Goal: Check status: Check status

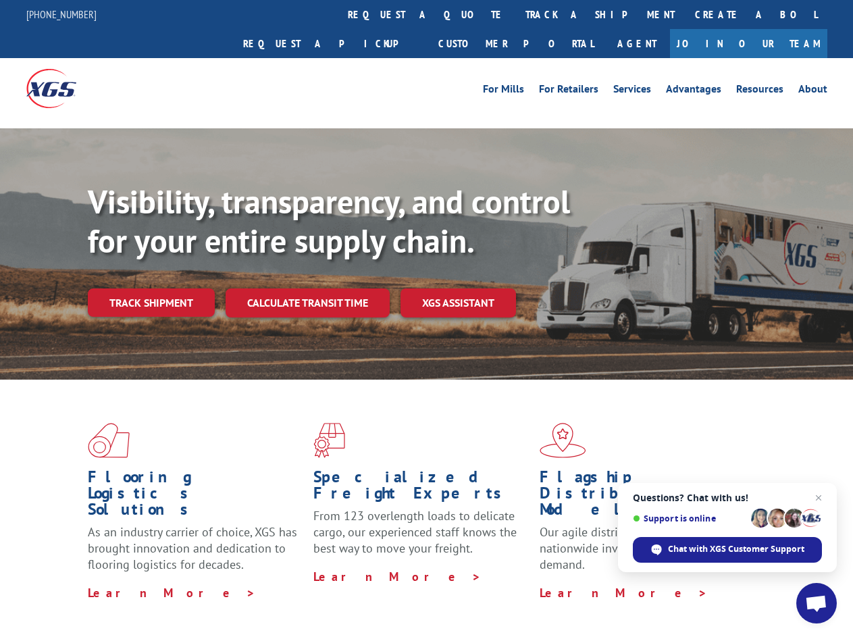
click at [426, 318] on div "Visibility, transparency, and control for your entire supply chain. Track shipm…" at bounding box center [470, 276] width 765 height 188
click at [515, 14] on link "track a shipment" at bounding box center [599, 14] width 169 height 29
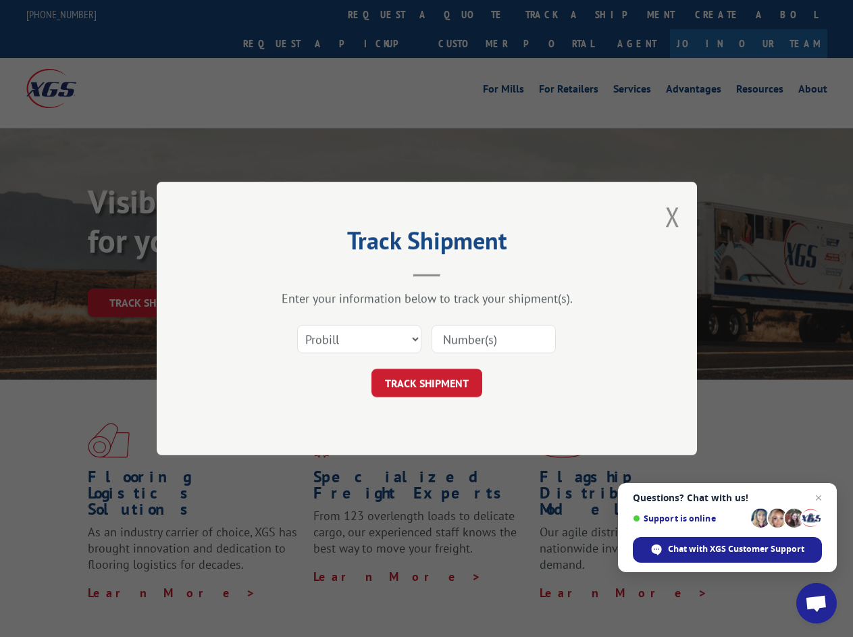
click at [471, 14] on div "Track Shipment Enter your information below to track your shipment(s). Select c…" at bounding box center [426, 318] width 853 height 637
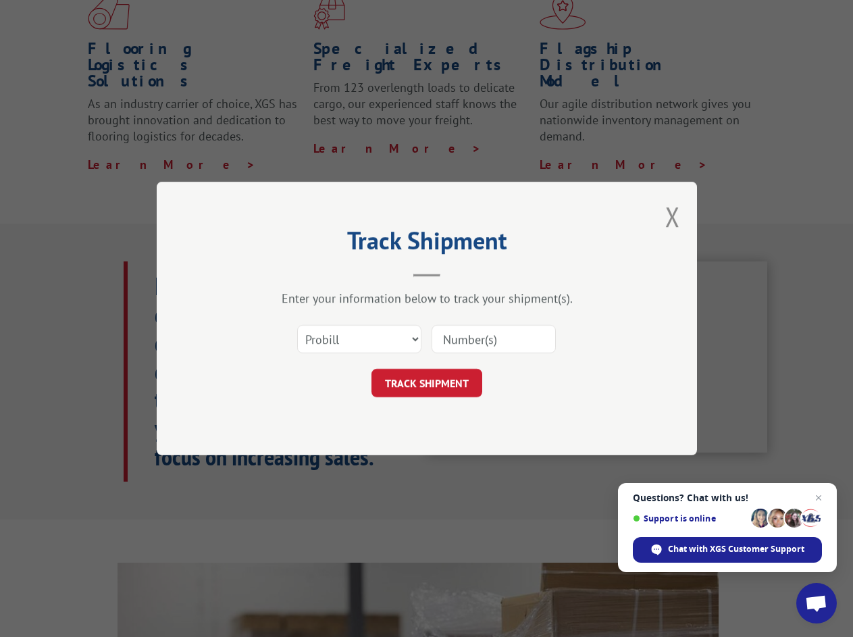
click at [556, 14] on div "Track Shipment Enter your information below to track your shipment(s). Select c…" at bounding box center [426, 318] width 853 height 637
click at [151, 273] on div "Track Shipment Enter your information below to track your shipment(s). Select c…" at bounding box center [426, 318] width 853 height 637
click at [307, 273] on header "Track Shipment" at bounding box center [426, 254] width 405 height 46
click at [458, 273] on header "Track Shipment" at bounding box center [426, 254] width 405 height 46
click at [816, 603] on span "Open chat" at bounding box center [816, 604] width 22 height 19
